Goal: Navigation & Orientation: Find specific page/section

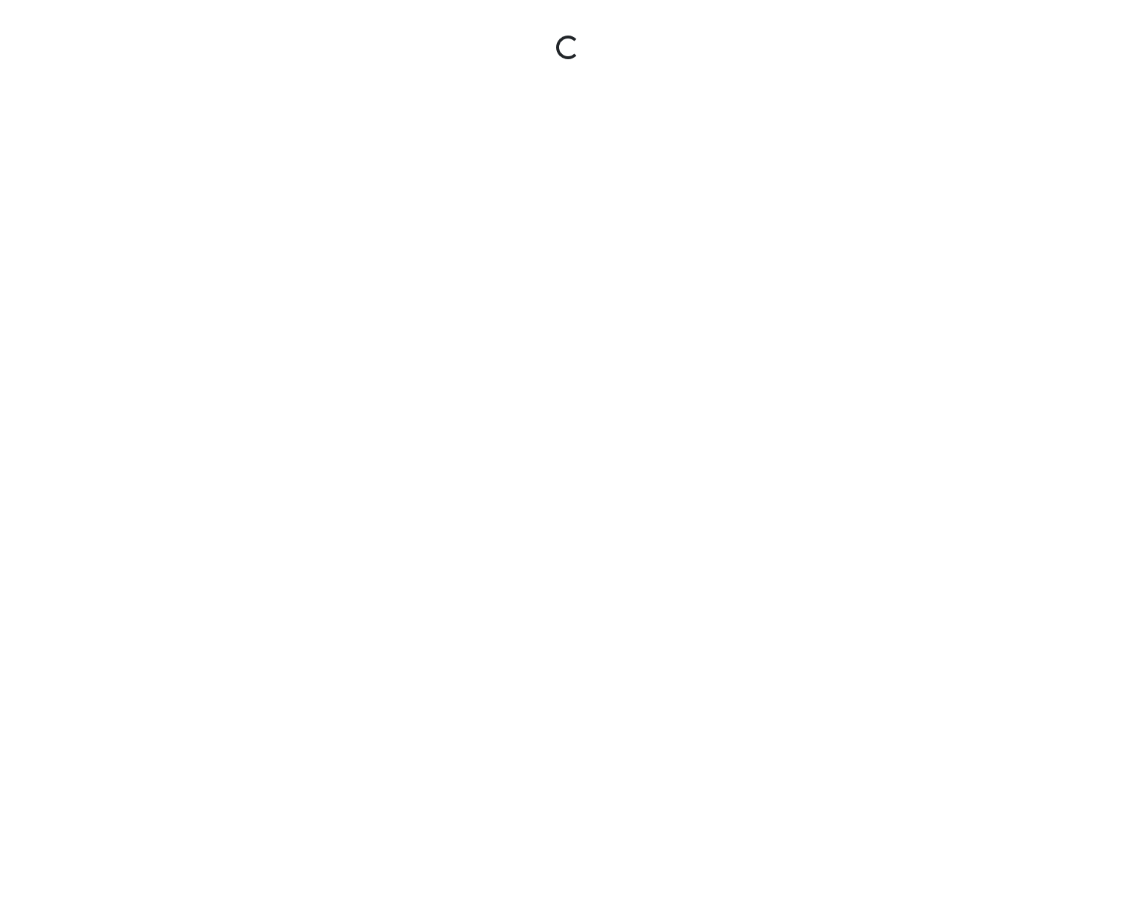
select select "rF9Y2TWouUAfWVEd1Berio"
select select "gontoaMErPAtzSBVXh4ptW"
select select "h3ebyGk32eUmSzz99H473o"
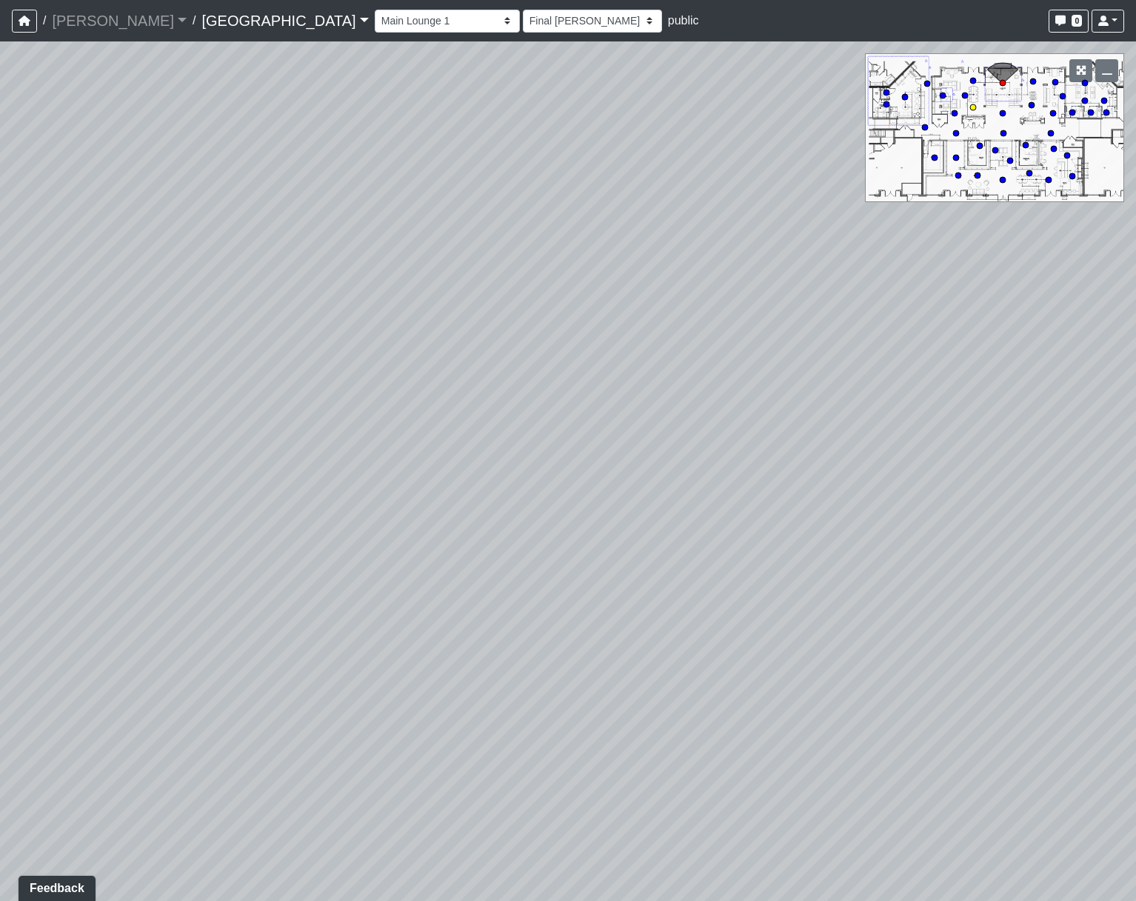
click at [974, 108] on circle at bounding box center [973, 107] width 6 height 6
select select "nvS5Qoo4jEJcuhprzpoMAu"
select select "h3ebyGk32eUmSzz99H473o"
drag, startPoint x: -164, startPoint y: 194, endPoint x: -348, endPoint y: 167, distance: 185.6
click at [0, 167] on html "/ [PERSON_NAME] Loading... / [GEOGRAPHIC_DATA] [GEOGRAPHIC_DATA] Loading... [GE…" at bounding box center [568, 450] width 1136 height 901
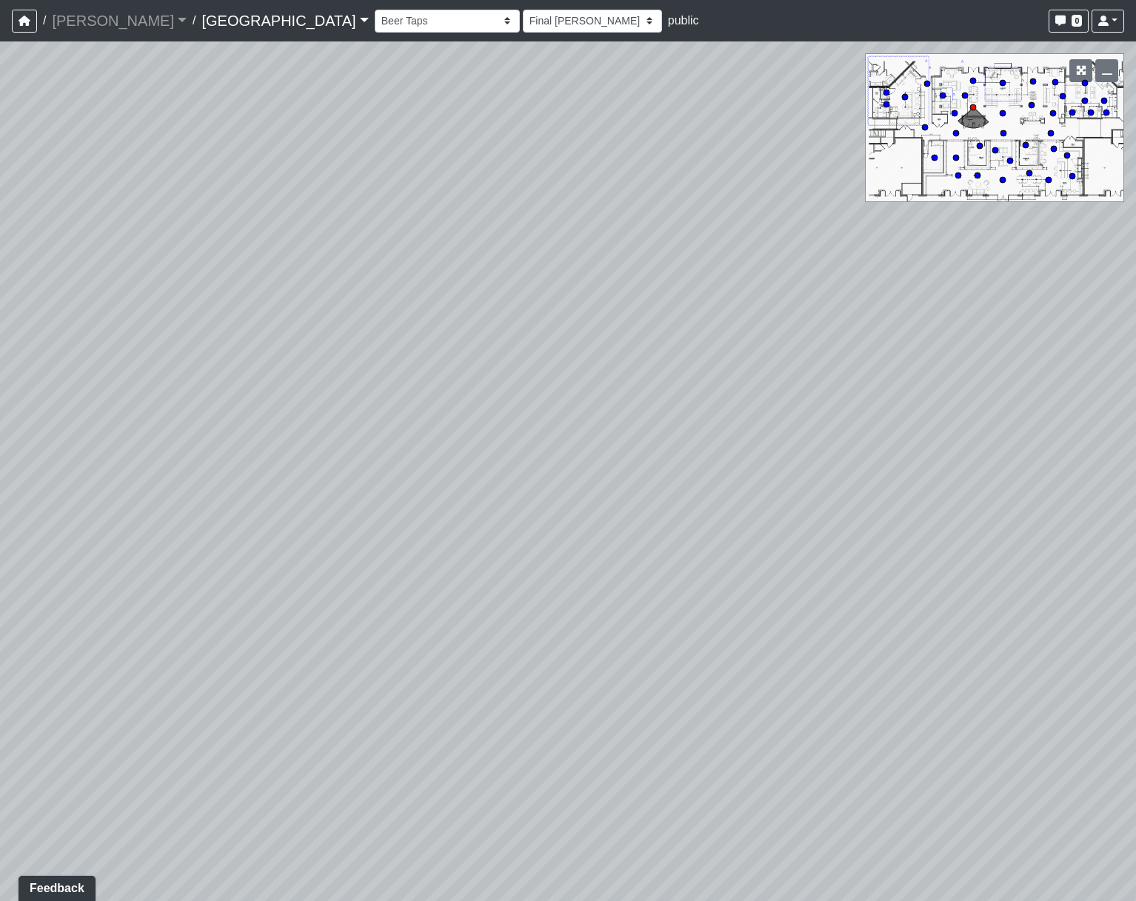
drag, startPoint x: 678, startPoint y: 385, endPoint x: 521, endPoint y: 831, distance: 472.5
click at [521, 831] on div "Loading... Pool Courtyard Entry 1 Loading... Main Lounge 2 Loading... Pool Cour…" at bounding box center [568, 470] width 1136 height 859
drag, startPoint x: 612, startPoint y: 643, endPoint x: 152, endPoint y: 413, distance: 514.8
click at [152, 413] on div "Loading... Pool Courtyard Entry 1 Loading... Main Lounge 2 Loading... Pool Cour…" at bounding box center [568, 470] width 1136 height 859
click at [956, 116] on icon at bounding box center [954, 113] width 7 height 7
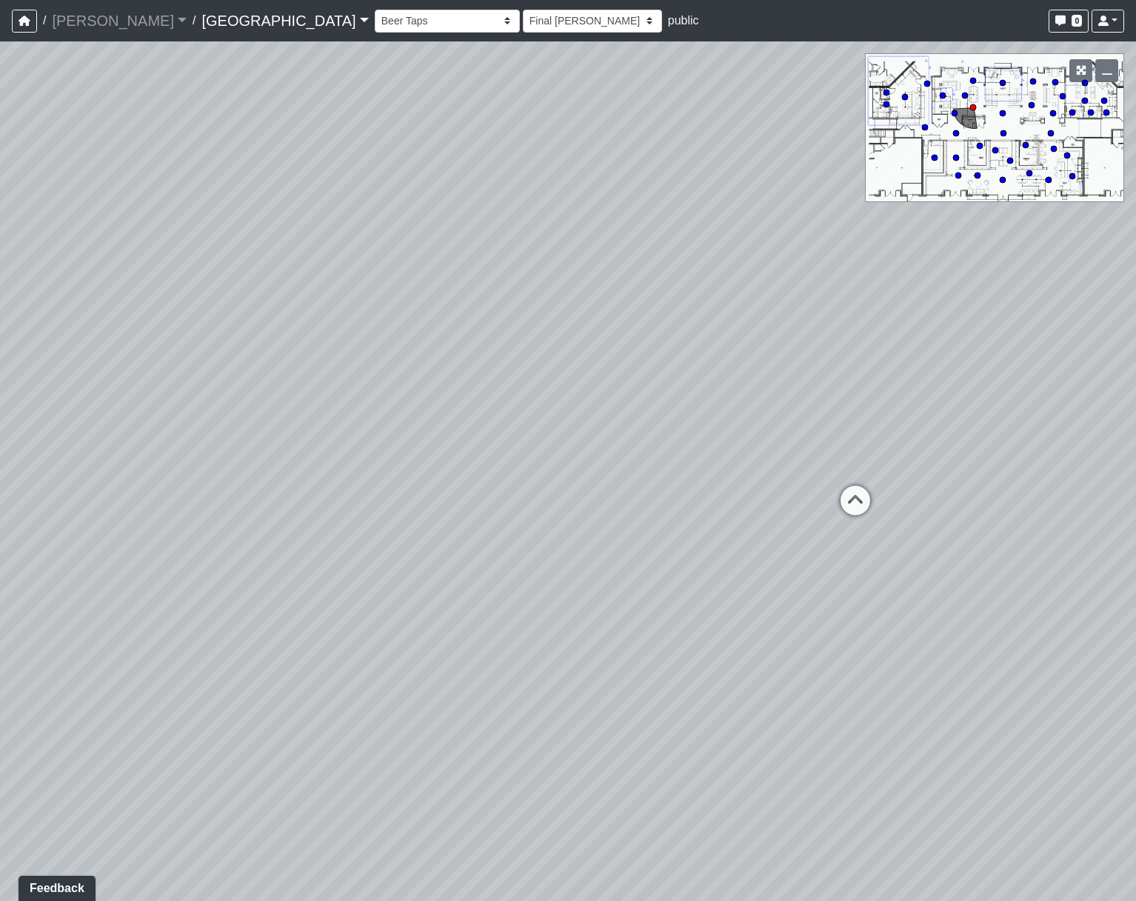
select select "nj988cEU8HqoUYosUckwx2"
select select "h3ebyGk32eUmSzz99H473o"
click at [955, 116] on circle at bounding box center [954, 113] width 6 height 6
drag, startPoint x: 607, startPoint y: 338, endPoint x: 1118, endPoint y: 350, distance: 510.9
click at [1114, 350] on div "Loading... Pool Courtyard Entry 1 Loading... Main Lounge 2 Loading... Pool Cour…" at bounding box center [568, 470] width 1136 height 859
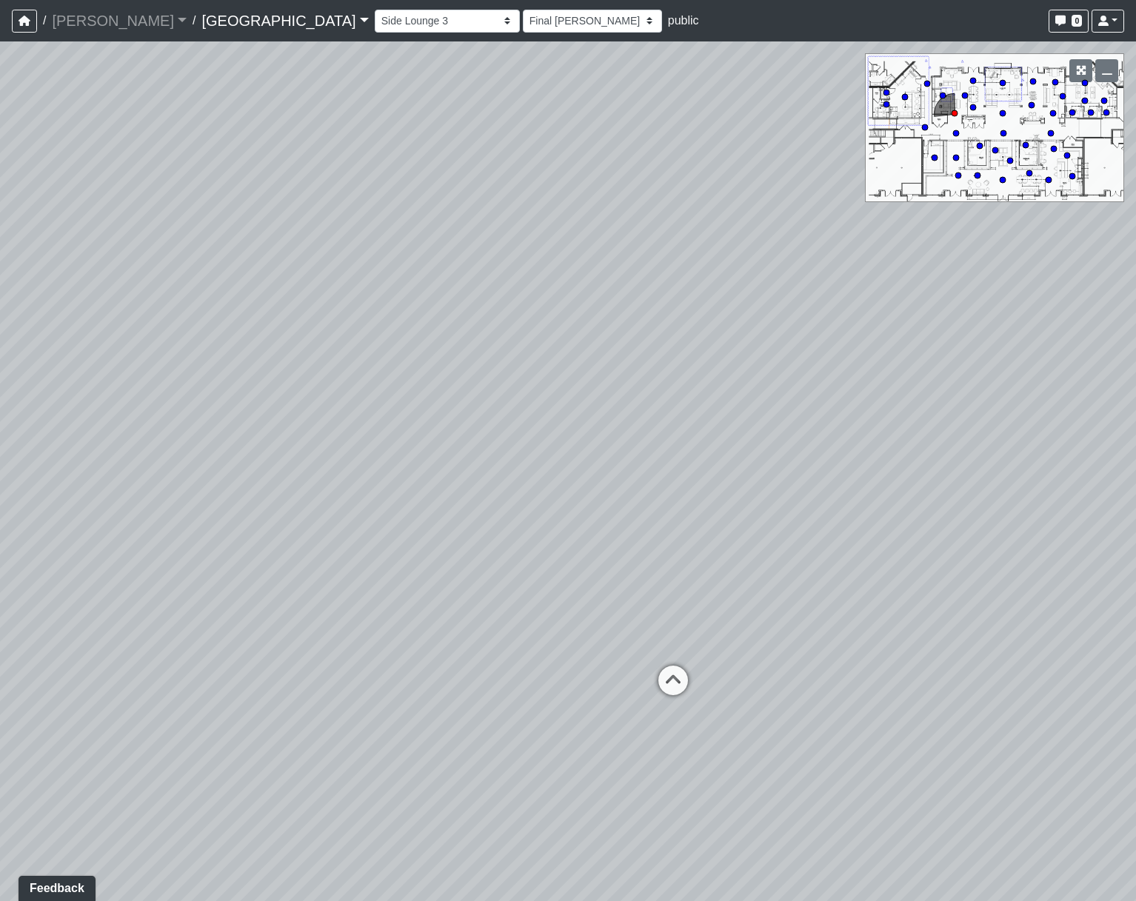
drag, startPoint x: 717, startPoint y: 461, endPoint x: 1331, endPoint y: 521, distance: 616.6
click at [1135, 521] on html "/ [PERSON_NAME] Loading... / [GEOGRAPHIC_DATA] [GEOGRAPHIC_DATA] Loading... [GE…" at bounding box center [568, 450] width 1136 height 901
drag, startPoint x: 680, startPoint y: 437, endPoint x: 654, endPoint y: 257, distance: 181.9
click at [654, 257] on div "Loading... Pool Courtyard Entry 1 Loading... Main Lounge 2 Loading... Pool Cour…" at bounding box center [568, 470] width 1136 height 859
drag, startPoint x: 513, startPoint y: 686, endPoint x: 1066, endPoint y: 499, distance: 583.6
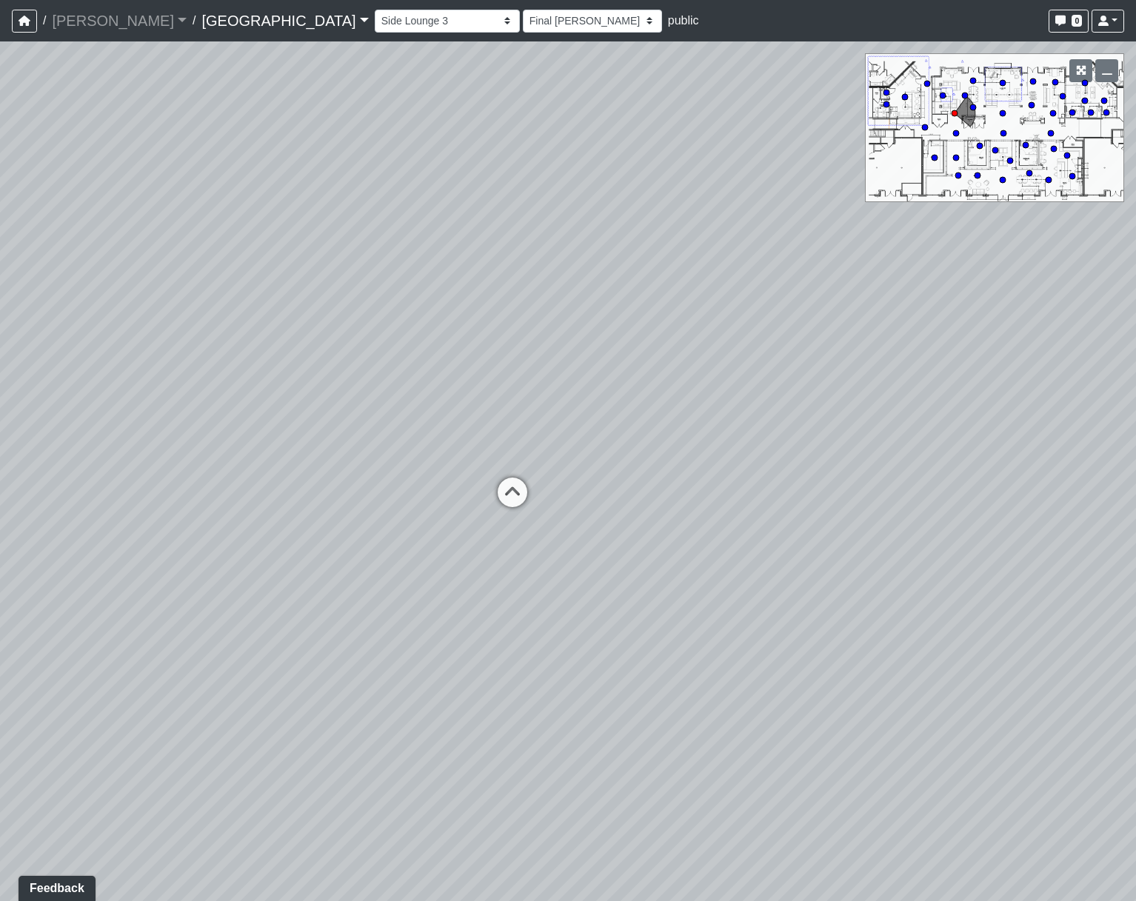
click at [1123, 565] on div "Loading... Pool Courtyard Entry 1 Loading... Main Lounge 2 Loading... Pool Cour…" at bounding box center [568, 470] width 1136 height 859
click at [1001, 110] on icon at bounding box center [1002, 113] width 7 height 7
select select "8wm9MnJtpJPgxGZkoe9s2K"
select select "h3ebyGk32eUmSzz99H473o"
drag, startPoint x: 803, startPoint y: 381, endPoint x: -356, endPoint y: 170, distance: 1178.2
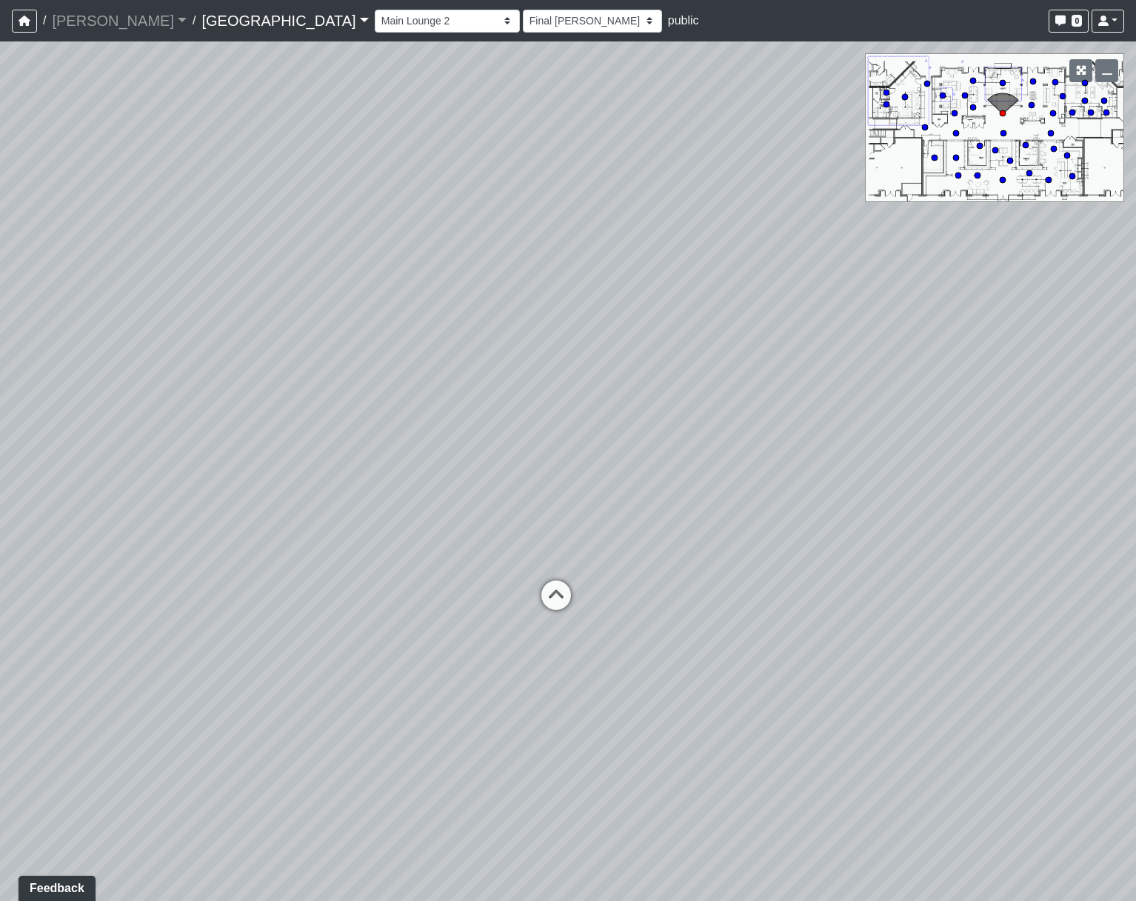
click at [0, 170] on html "/ [PERSON_NAME] Loading... / [GEOGRAPHIC_DATA] [GEOGRAPHIC_DATA] Loading... [GE…" at bounding box center [568, 450] width 1136 height 901
drag, startPoint x: 291, startPoint y: 540, endPoint x: -284, endPoint y: 495, distance: 577.0
click at [0, 495] on html "/ [PERSON_NAME] Loading... / [GEOGRAPHIC_DATA] [GEOGRAPHIC_DATA] Loading... [GE…" at bounding box center [568, 450] width 1136 height 901
drag, startPoint x: 371, startPoint y: 505, endPoint x: 193, endPoint y: 768, distance: 317.8
click at [193, 768] on div "Loading... Pool Courtyard Entry 1 Loading... Main Lounge 2 Loading... Pool Cour…" at bounding box center [568, 470] width 1136 height 859
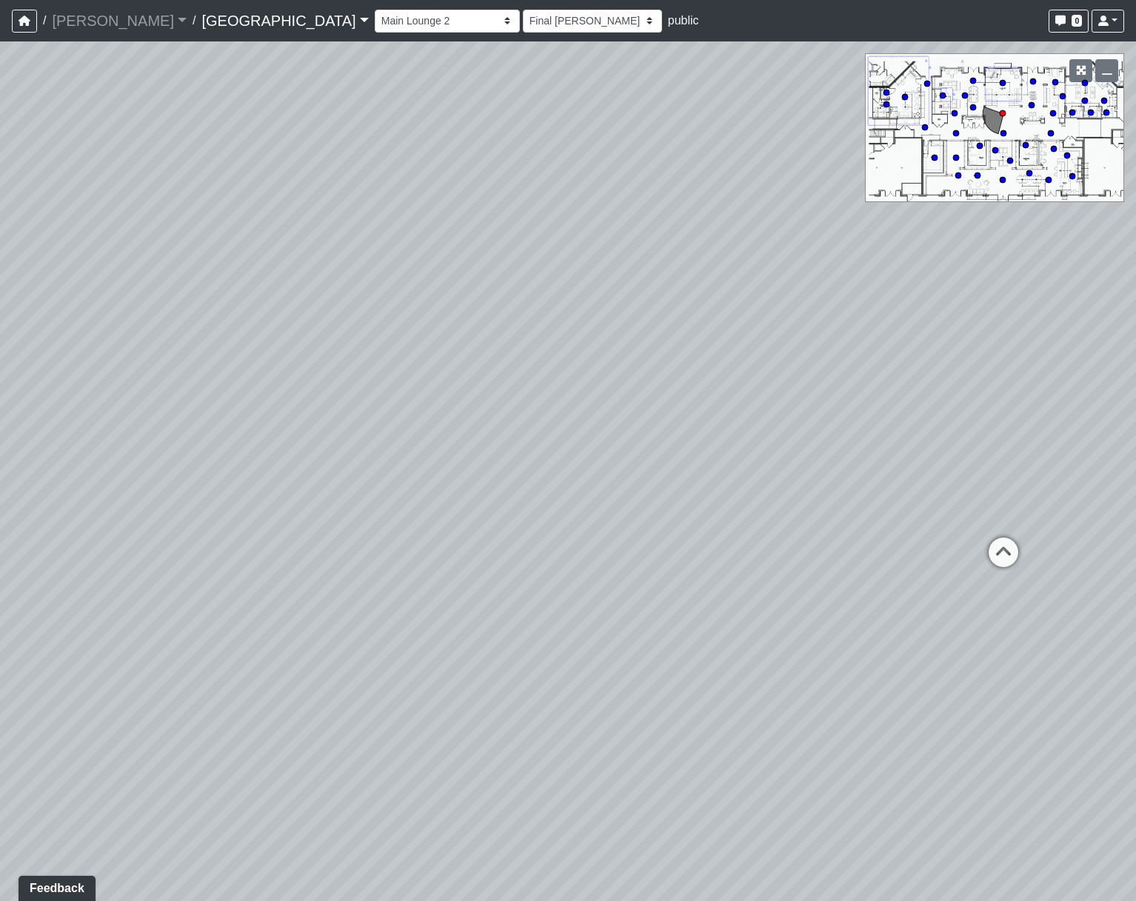
drag, startPoint x: 566, startPoint y: 646, endPoint x: 1052, endPoint y: 589, distance: 489.0
click at [1052, 589] on div "Loading... Pool Courtyard Entry 1 Loading... Main Lounge 2 Loading... Pool Cour…" at bounding box center [568, 470] width 1136 height 859
drag, startPoint x: 1008, startPoint y: 590, endPoint x: 454, endPoint y: 665, distance: 558.8
click at [454, 665] on div "Loading... Pool Courtyard Entry 1 Loading... Main Lounge 2 Loading... Pool Cour…" at bounding box center [568, 470] width 1136 height 859
drag, startPoint x: 433, startPoint y: 627, endPoint x: 627, endPoint y: 708, distance: 210.4
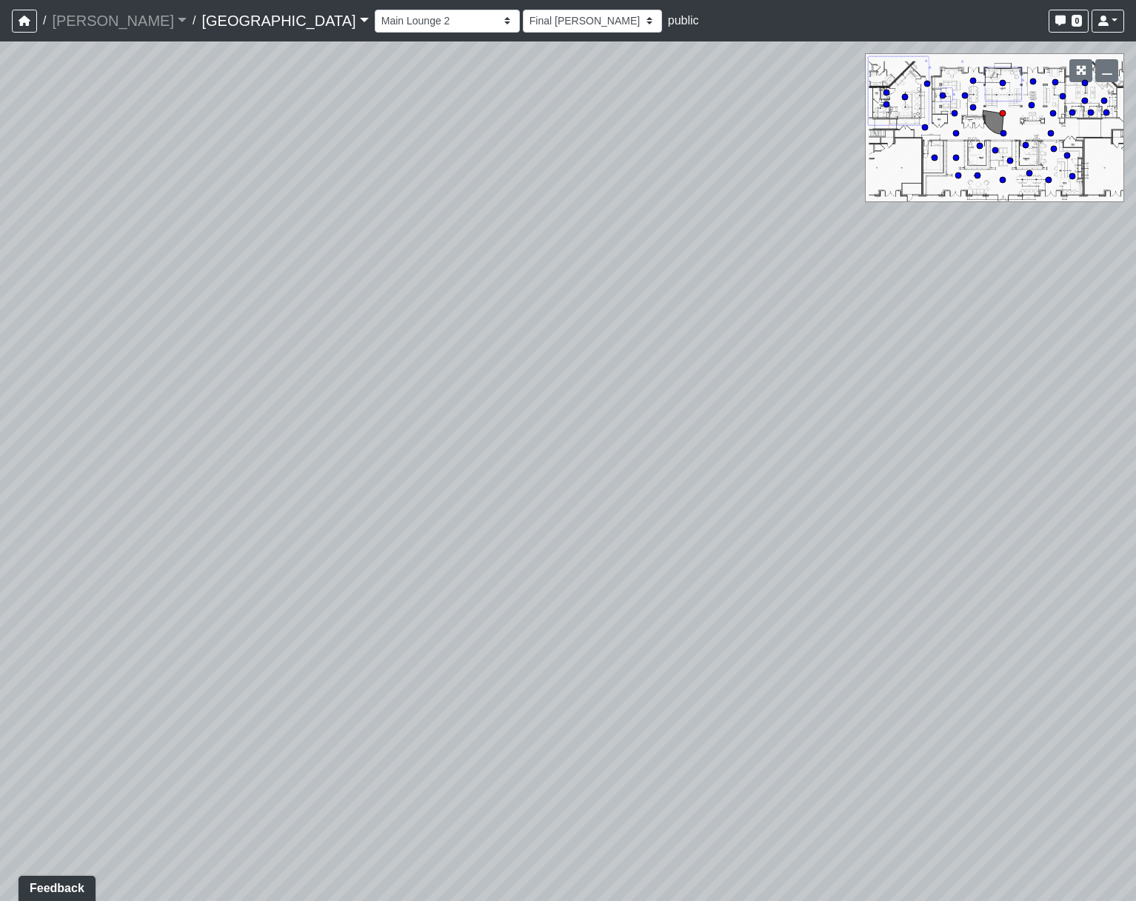
click at [627, 708] on div "Loading... Pool Courtyard Entry 1 Loading... Main Lounge 2 Loading... Pool Cour…" at bounding box center [568, 470] width 1136 height 859
click at [968, 600] on div "Loading... Pool Courtyard Entry 1 Loading... Main Lounge 2 Loading... Pool Cour…" at bounding box center [568, 470] width 1136 height 859
click at [952, 113] on circle at bounding box center [954, 113] width 6 height 6
select select "nj988cEU8HqoUYosUckwx2"
select select "h3ebyGk32eUmSzz99H473o"
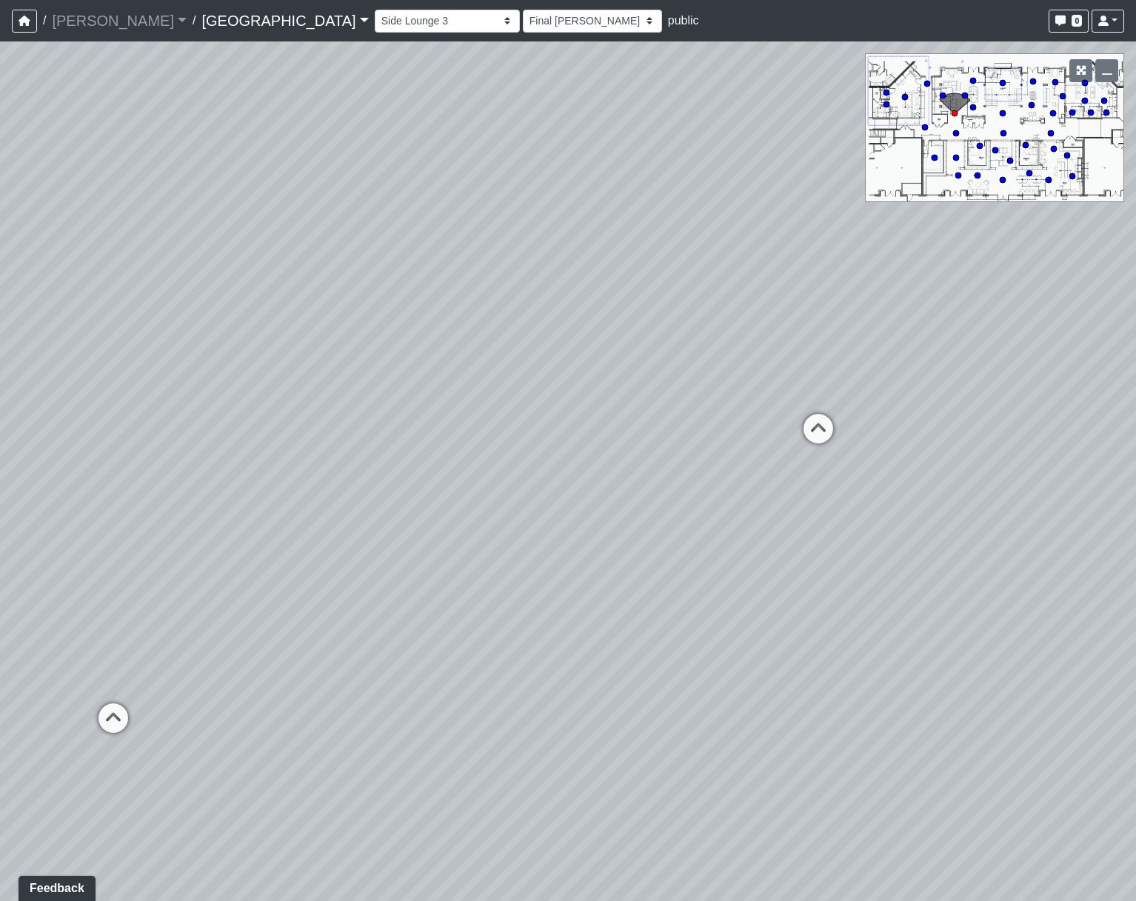
drag, startPoint x: 0, startPoint y: 319, endPoint x: -34, endPoint y: 318, distance: 34.1
click at [0, 318] on html "/ [PERSON_NAME] Loading... / [GEOGRAPHIC_DATA] [GEOGRAPHIC_DATA] Loading... [GE…" at bounding box center [568, 450] width 1136 height 901
drag, startPoint x: 102, startPoint y: 485, endPoint x: -50, endPoint y: 491, distance: 151.9
click at [0, 491] on html "/ [PERSON_NAME] Loading... / [GEOGRAPHIC_DATA] [GEOGRAPHIC_DATA] Loading... [GE…" at bounding box center [568, 450] width 1136 height 901
drag, startPoint x: 391, startPoint y: 548, endPoint x: 303, endPoint y: 694, distance: 170.4
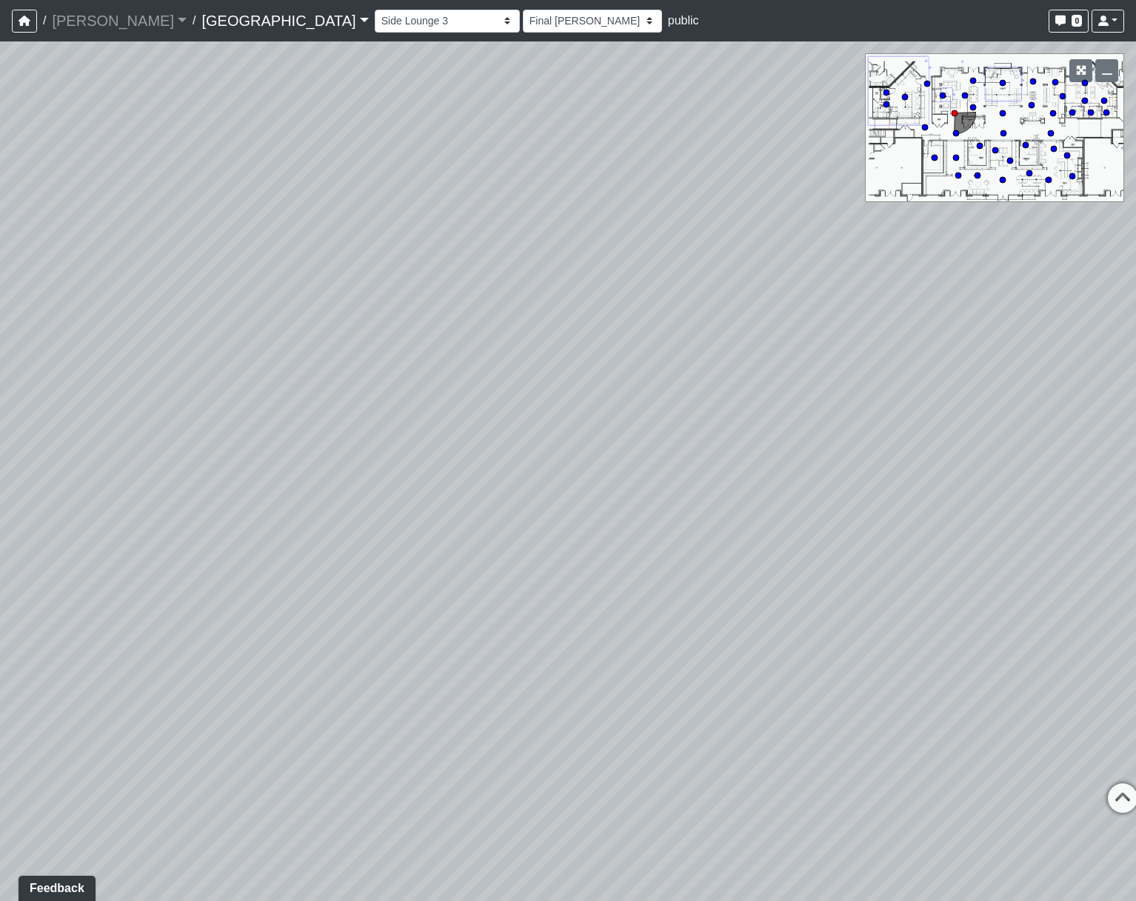
click at [303, 694] on div "Loading... Pool Courtyard Entry 1 Loading... Main Lounge 2 Loading... Pool Cour…" at bounding box center [568, 470] width 1136 height 859
click at [945, 93] on icon at bounding box center [942, 95] width 7 height 7
select select "uXhE5pSP4DH7W4JkgVwfE6"
select select "h3ebyGk32eUmSzz99H473o"
drag, startPoint x: 841, startPoint y: 434, endPoint x: 169, endPoint y: 372, distance: 675.1
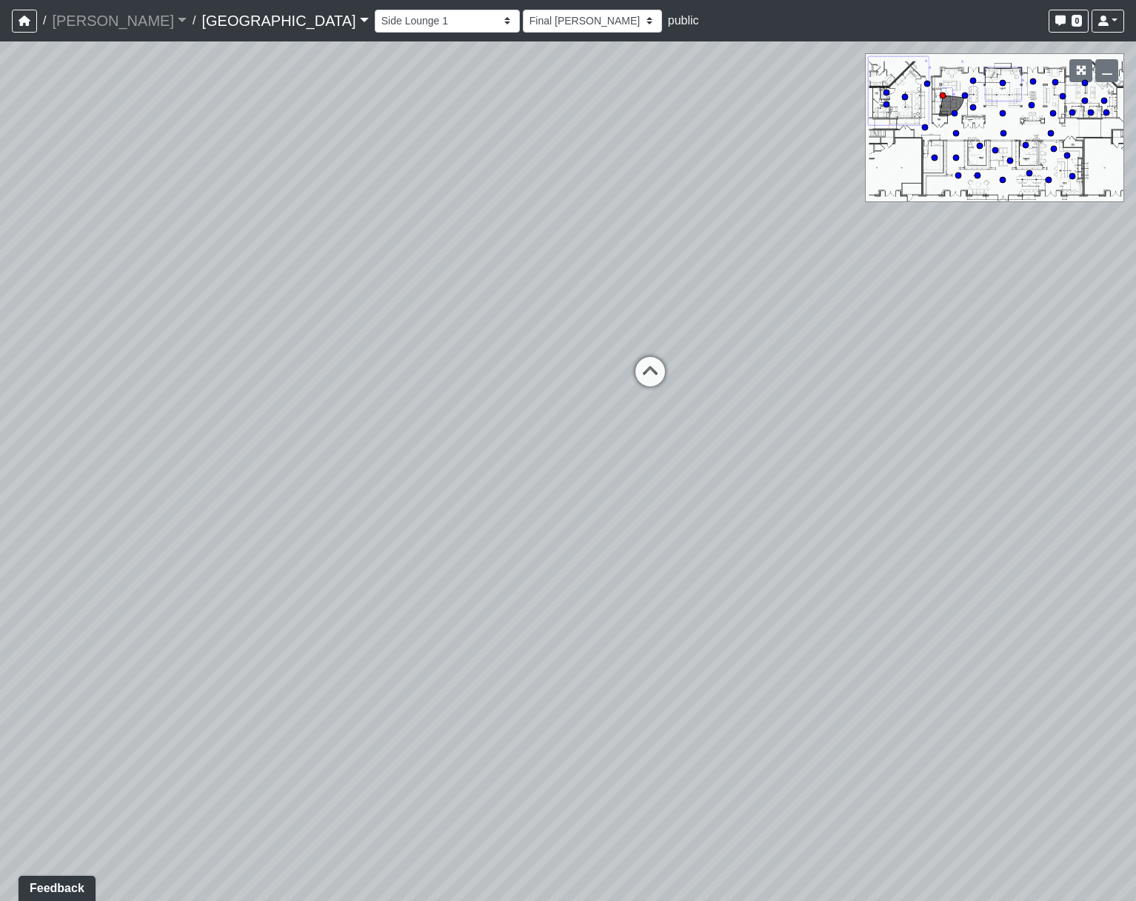
click at [169, 372] on div "Loading... Pool Courtyard Entry 1 Loading... Main Lounge 2 Loading... Pool Cour…" at bounding box center [568, 470] width 1136 height 859
